Goal: Task Accomplishment & Management: Use online tool/utility

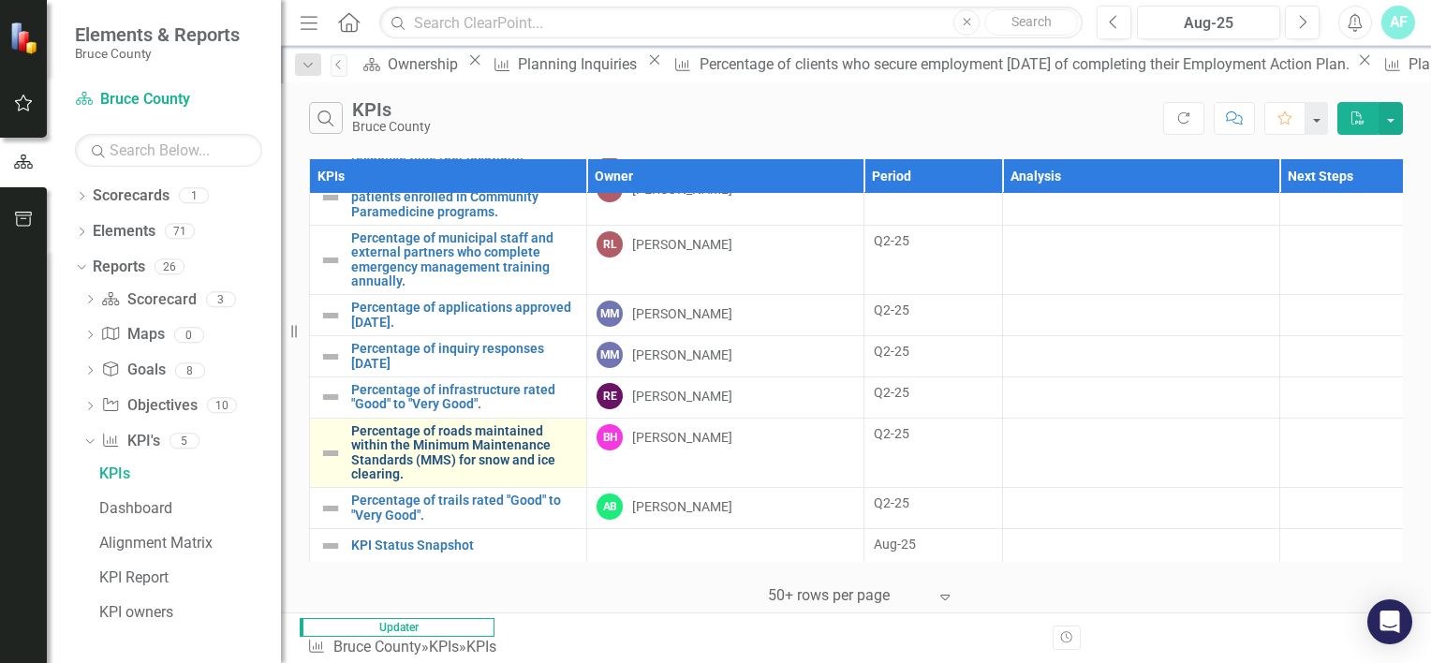
scroll to position [2154, 0]
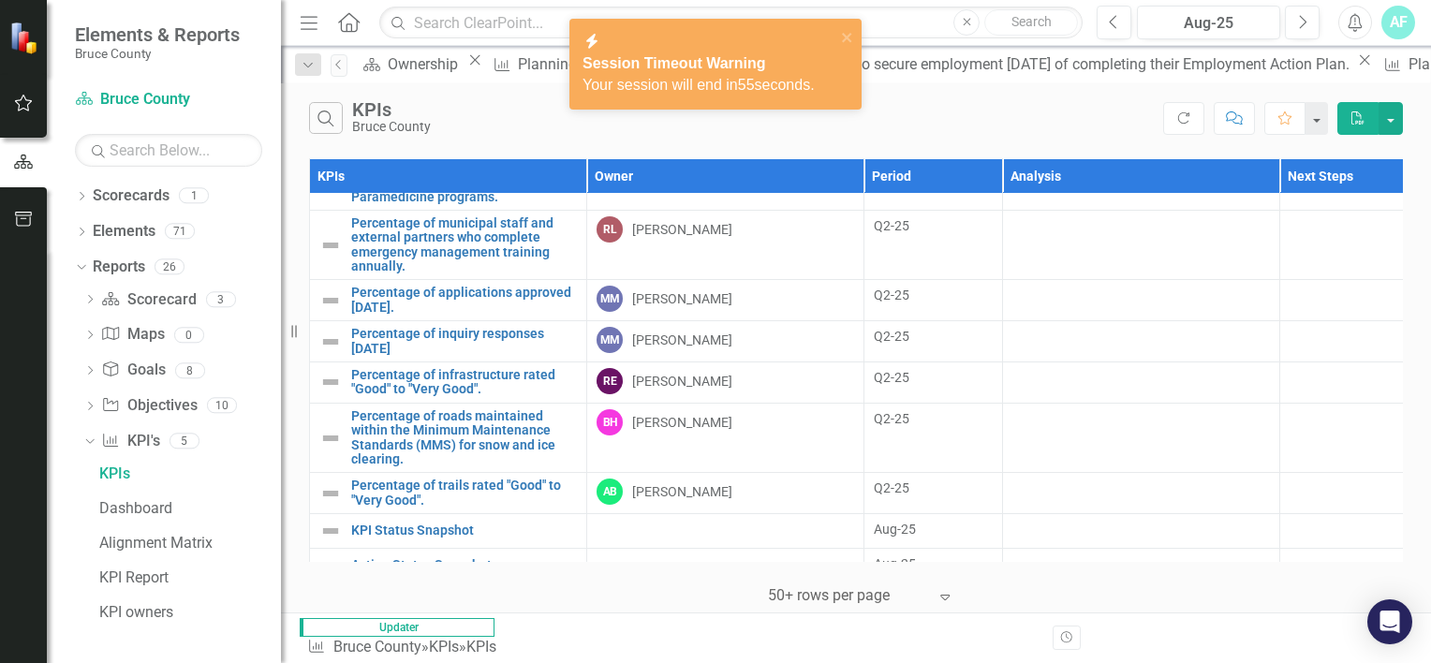
click at [739, 77] on span "Your session will end in 55 seconds." at bounding box center [698, 85] width 232 height 16
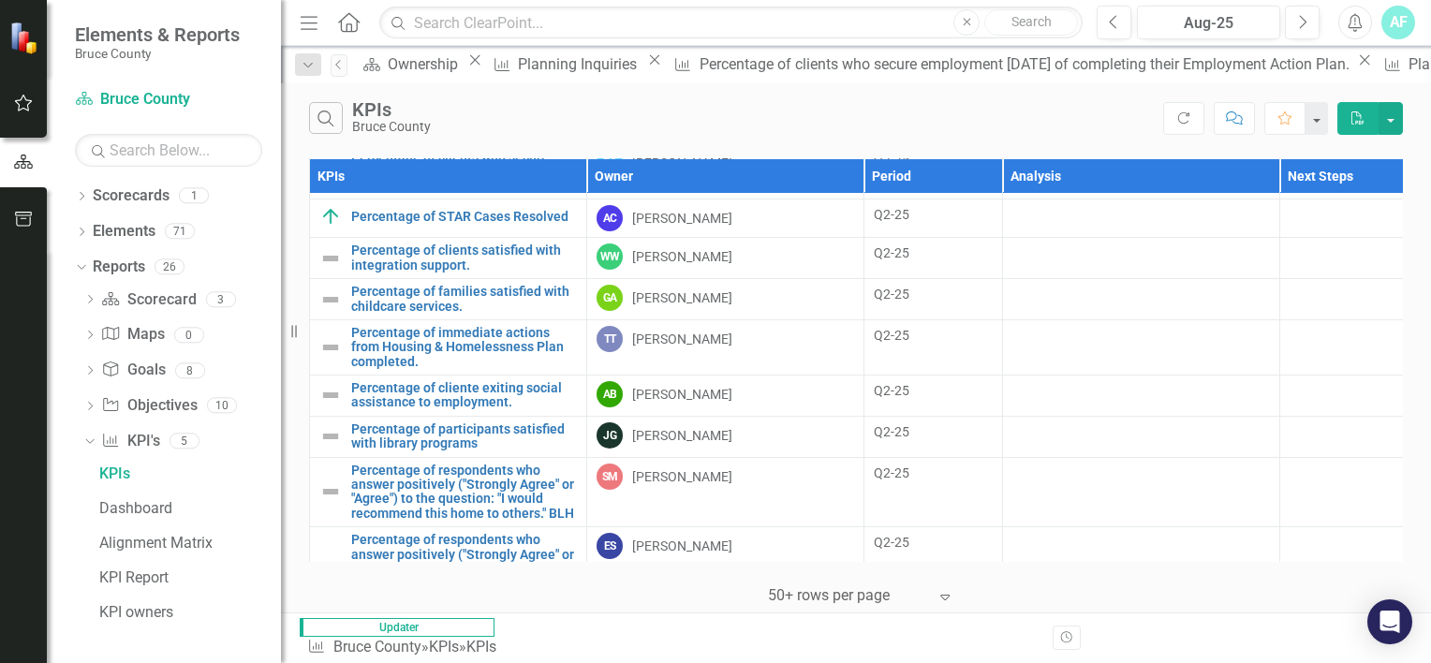
scroll to position [1613, 0]
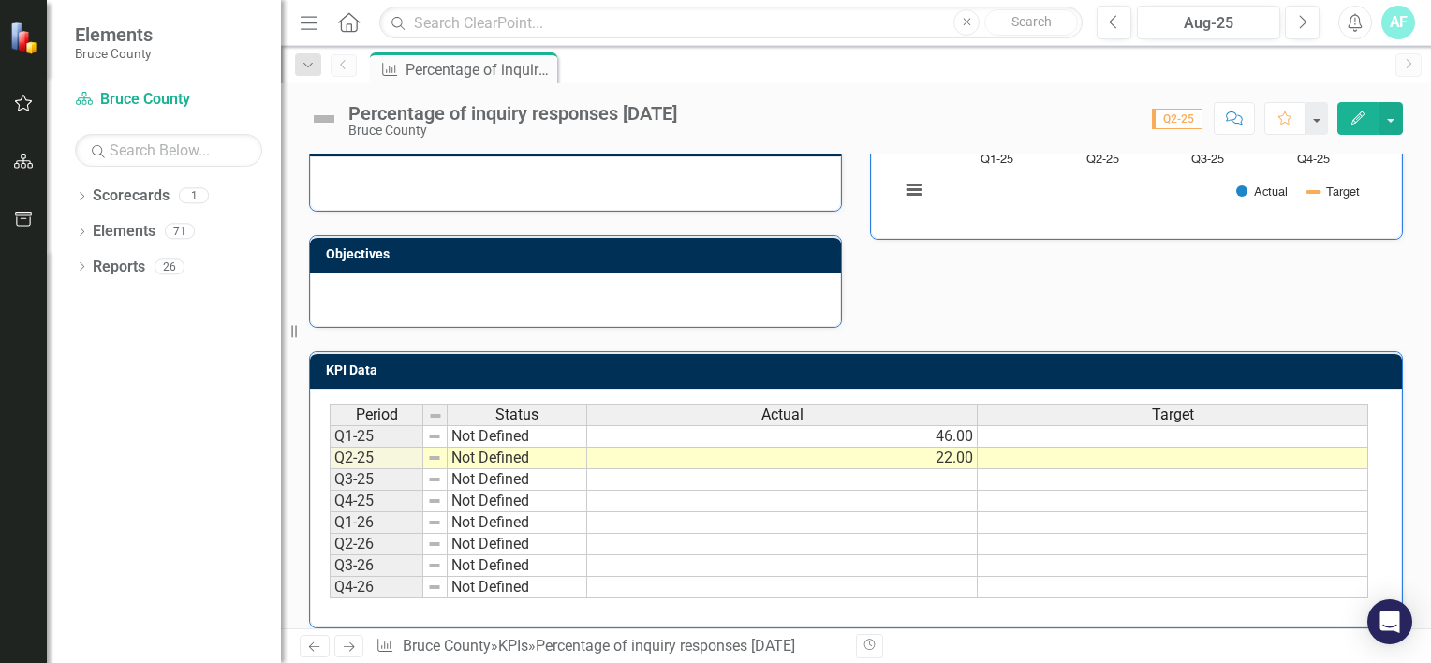
scroll to position [406, 0]
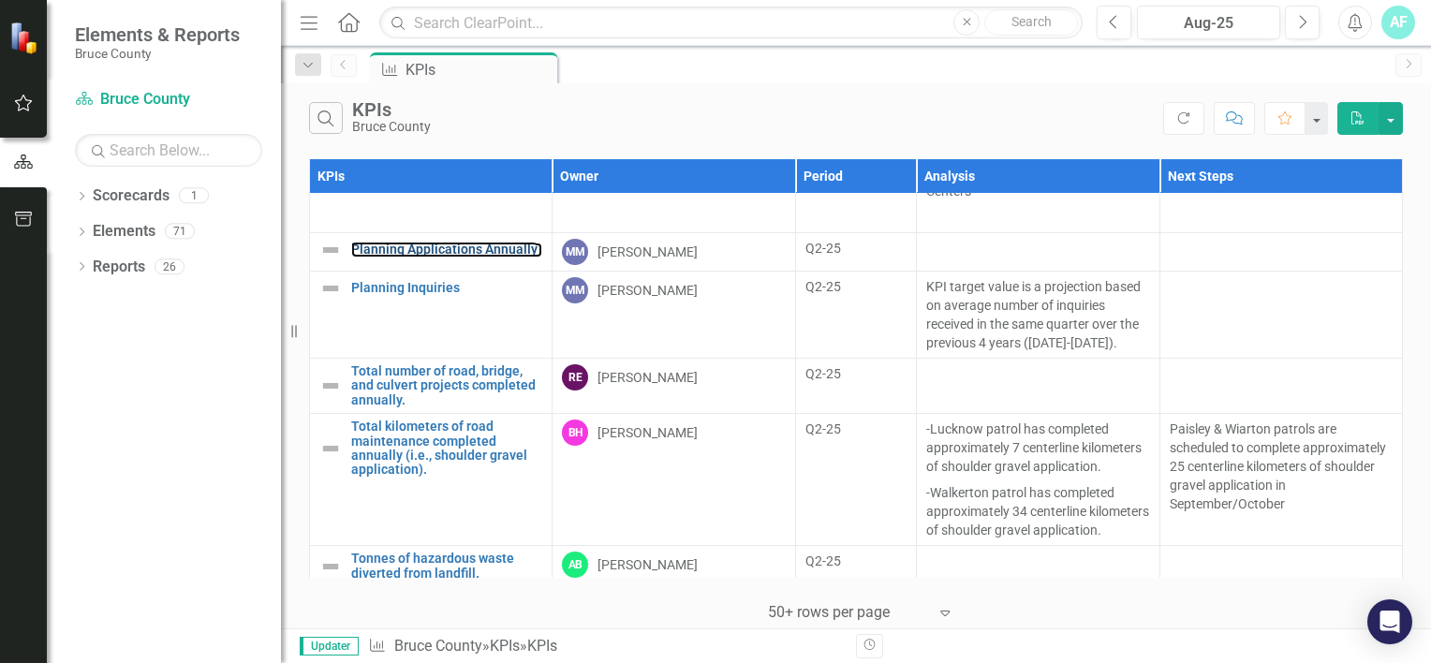
scroll to position [1125, 0]
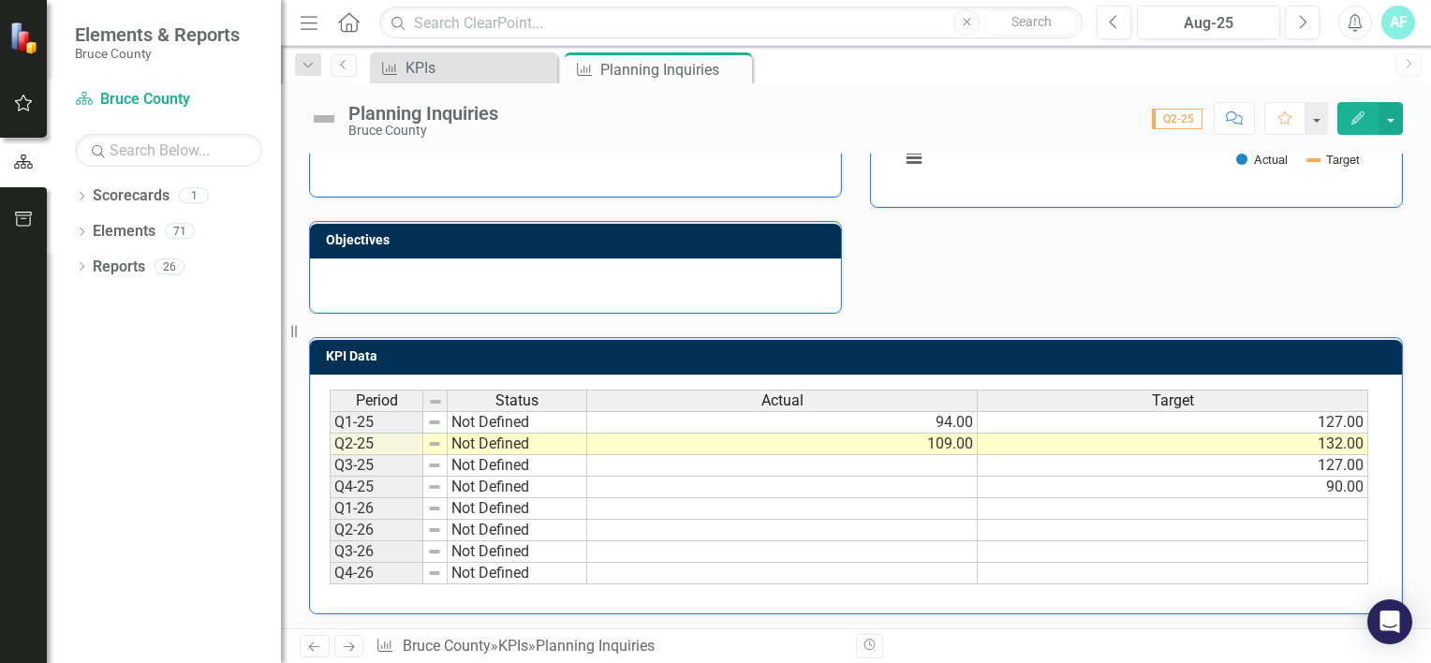
scroll to position [424, 0]
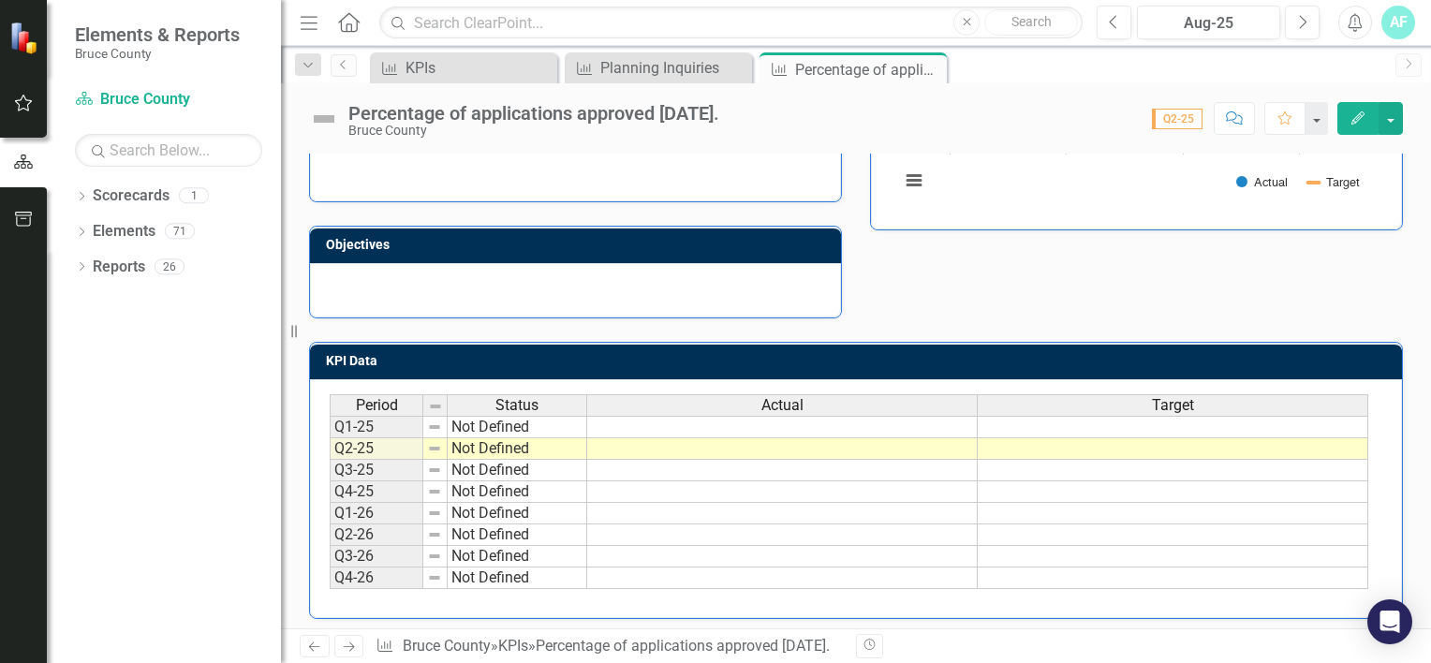
scroll to position [406, 0]
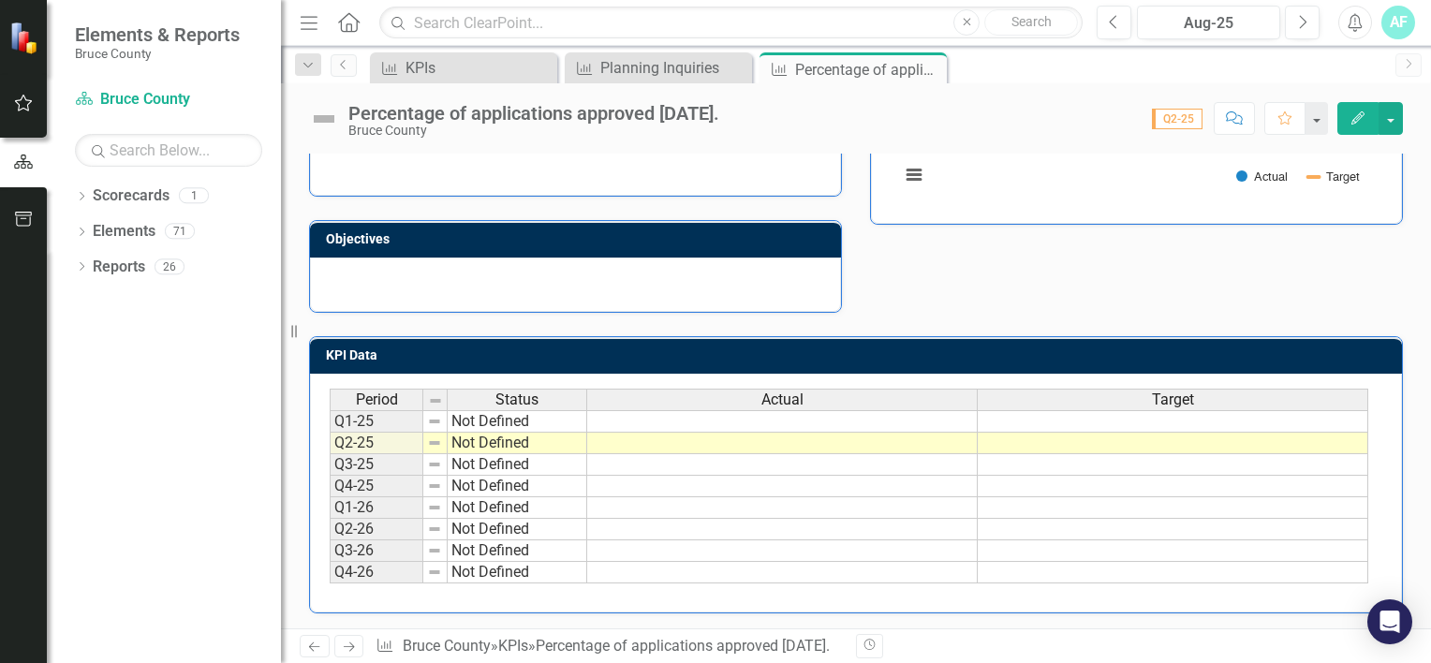
click at [707, 421] on td at bounding box center [782, 421] width 390 height 22
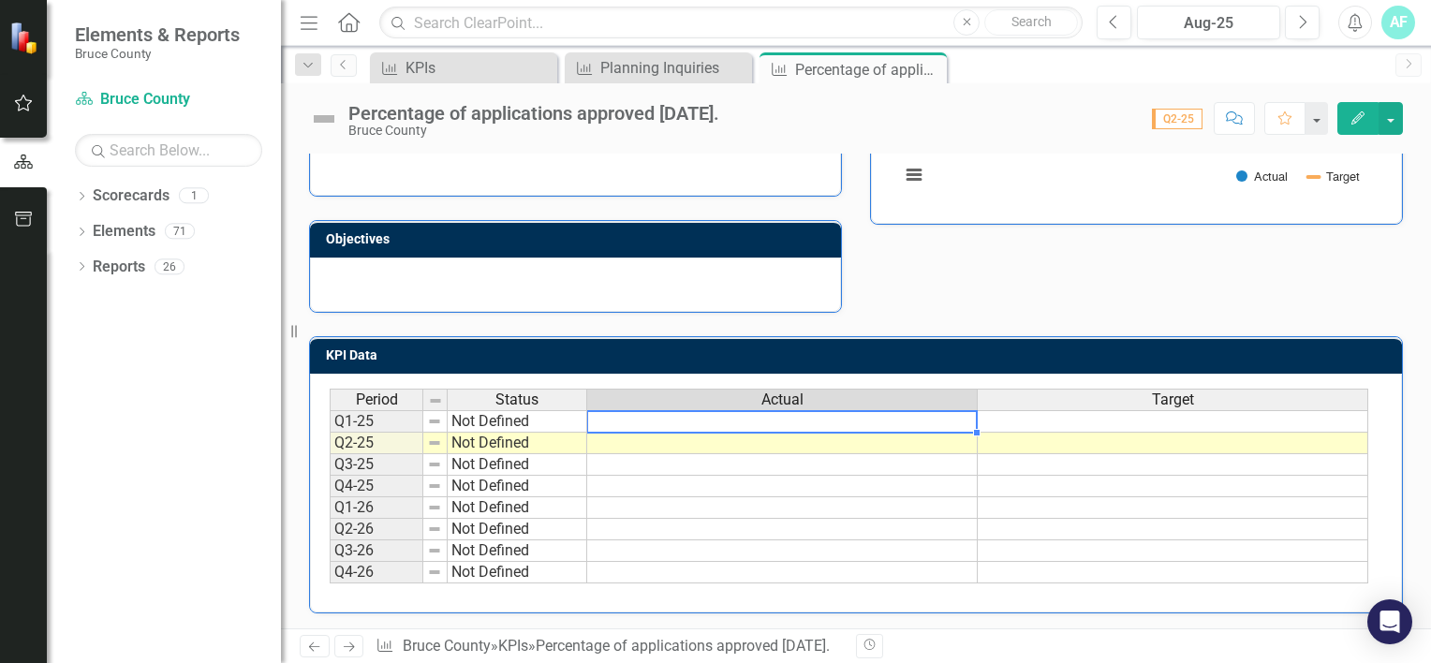
click at [707, 421] on td at bounding box center [782, 421] width 390 height 22
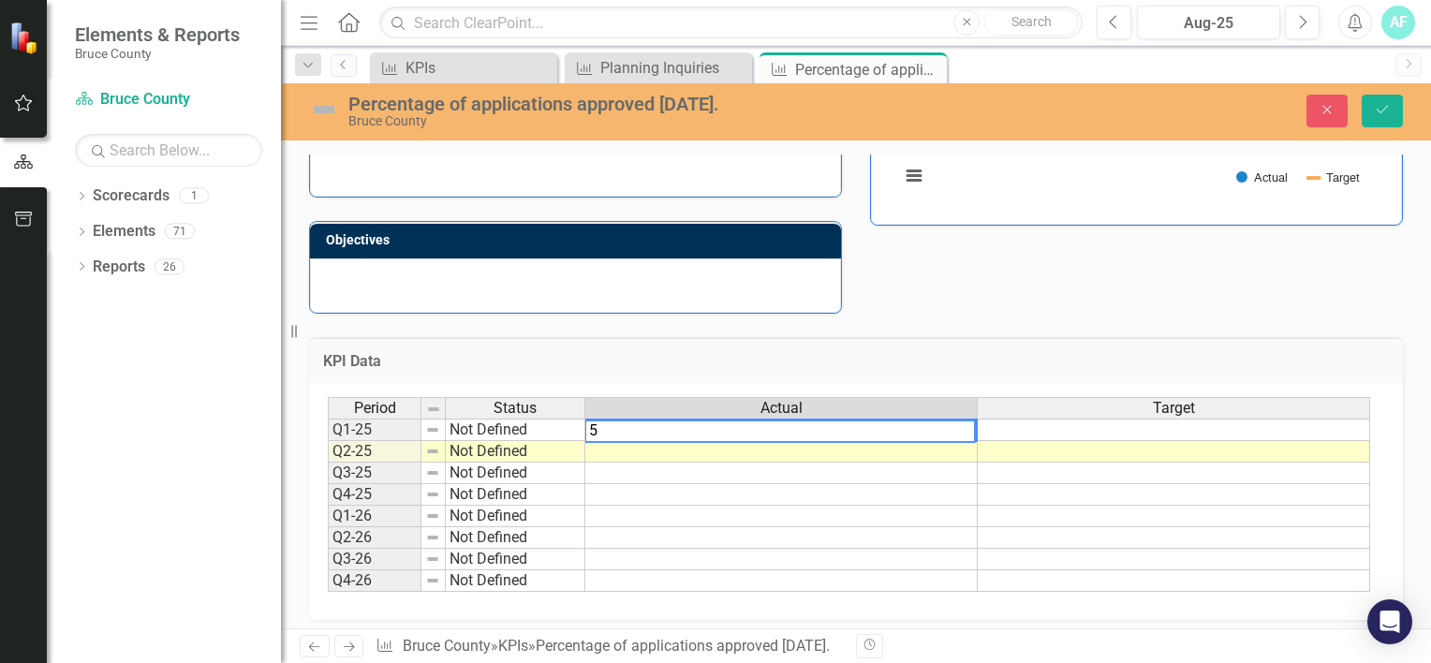
type textarea "55"
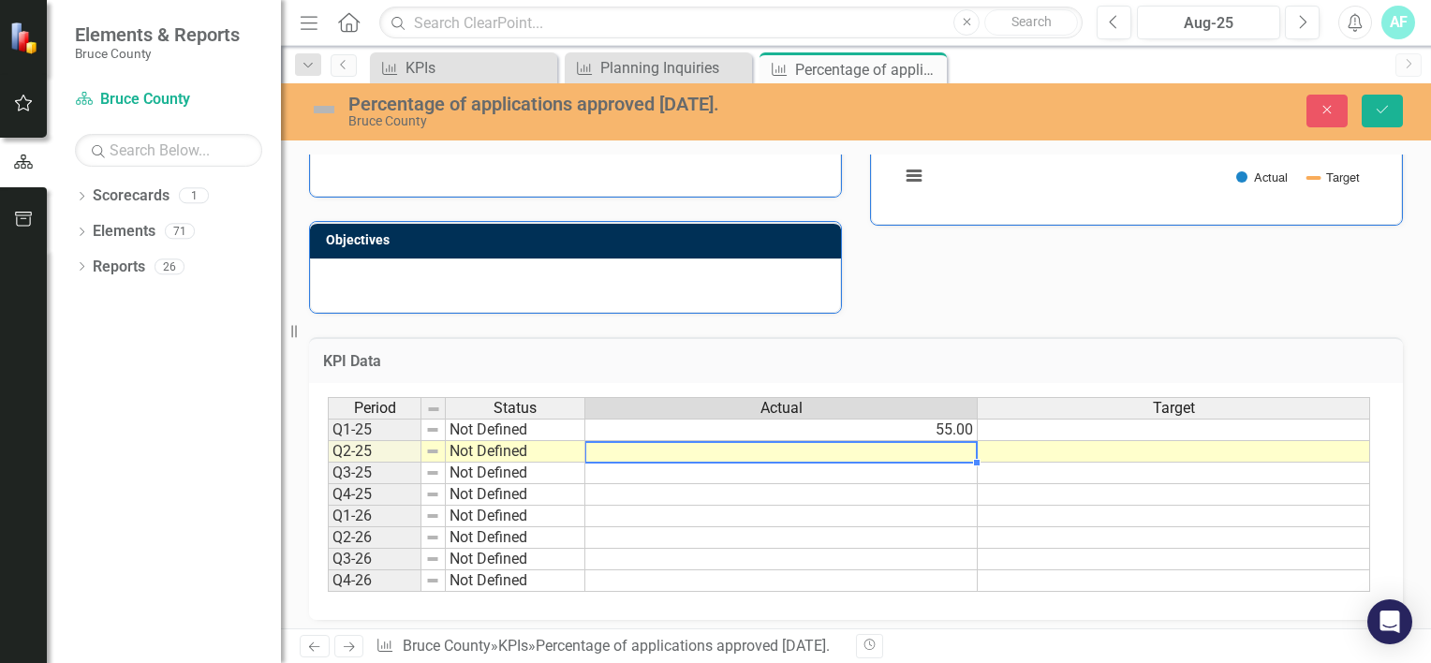
type textarea "55"
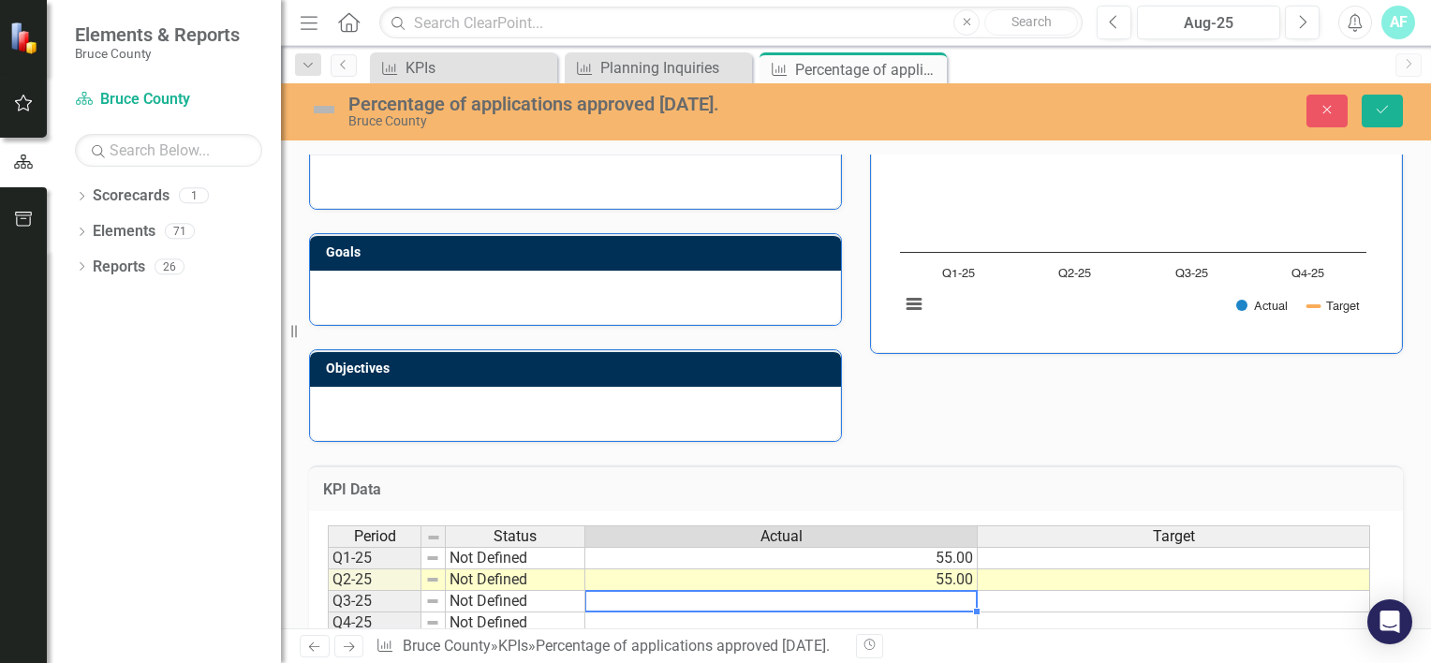
scroll to position [281, 0]
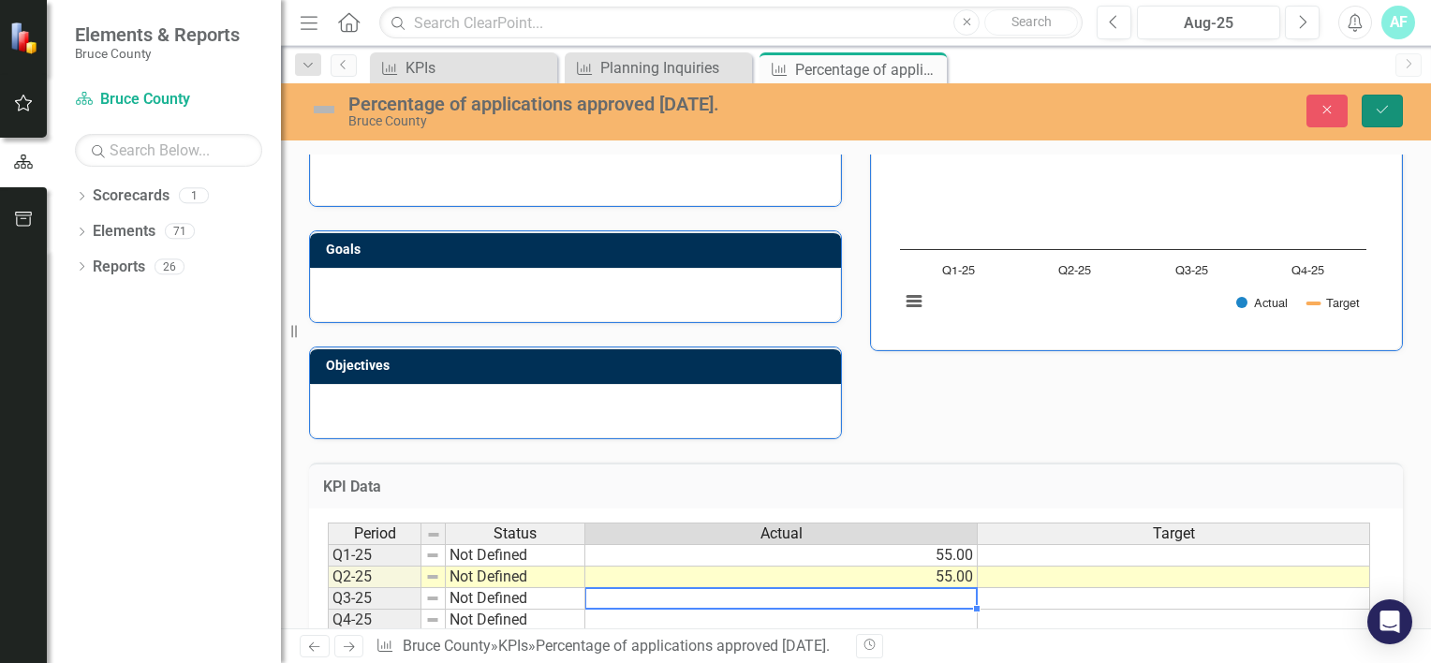
click at [1379, 109] on icon "Save" at bounding box center [1382, 109] width 17 height 13
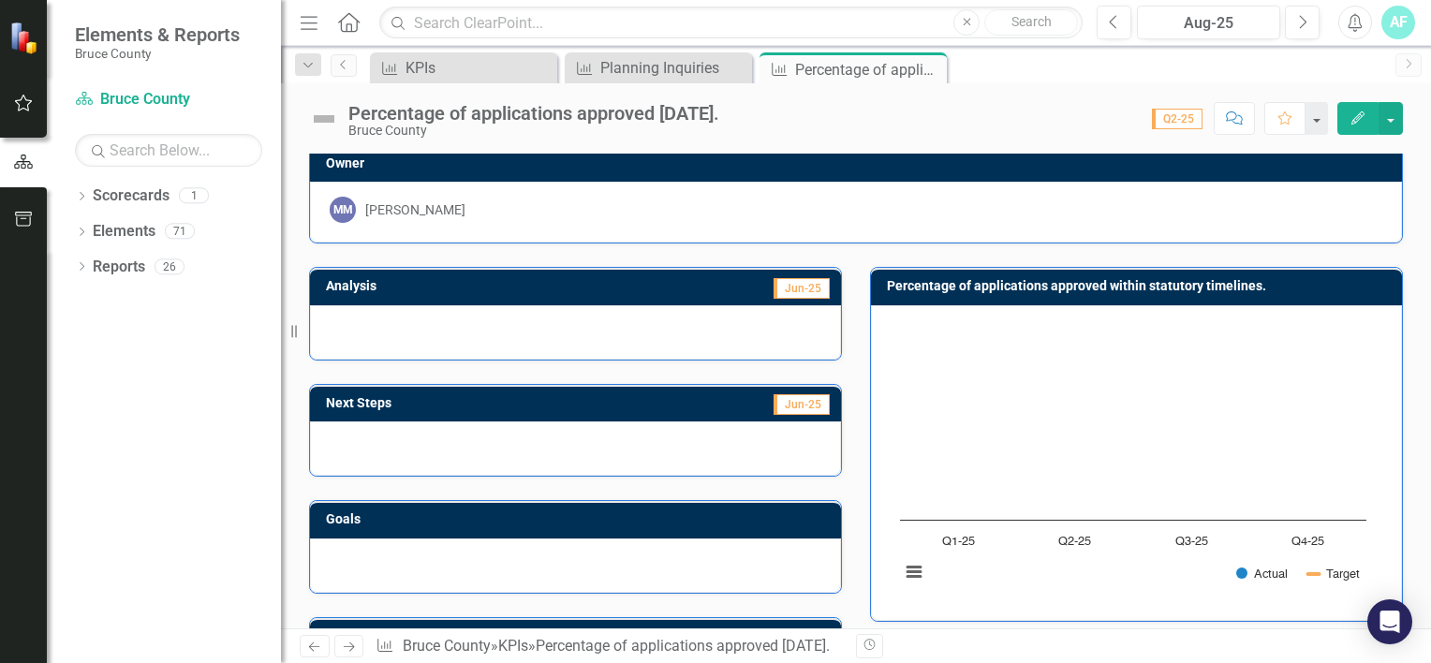
scroll to position [0, 0]
